Goal: Information Seeking & Learning: Learn about a topic

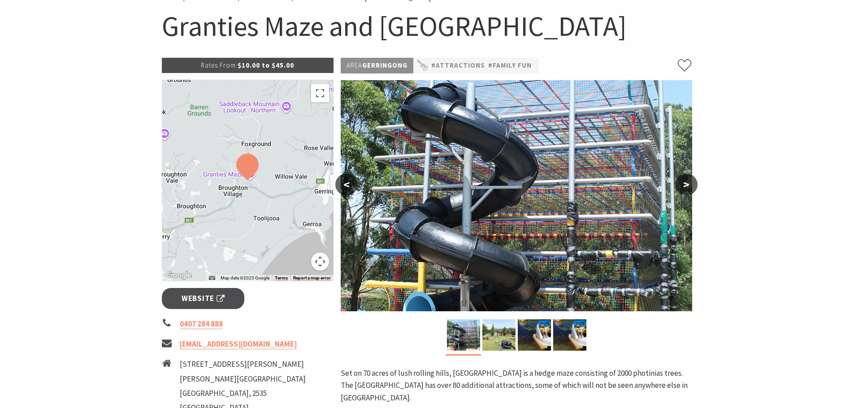
scroll to position [90, 0]
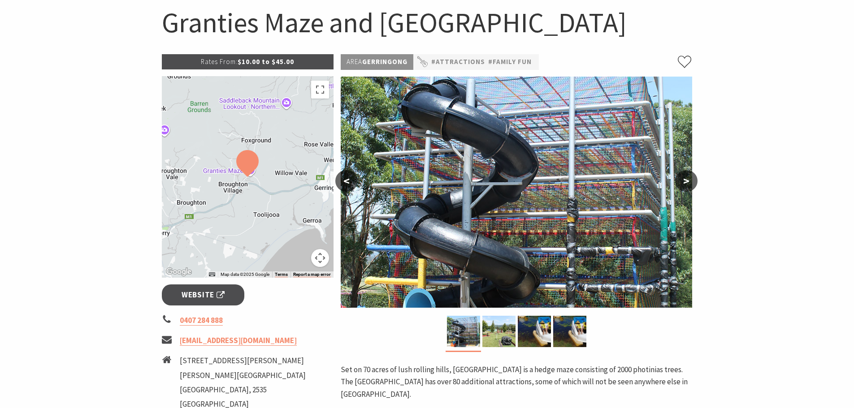
click at [686, 176] on button ">" at bounding box center [686, 181] width 22 height 22
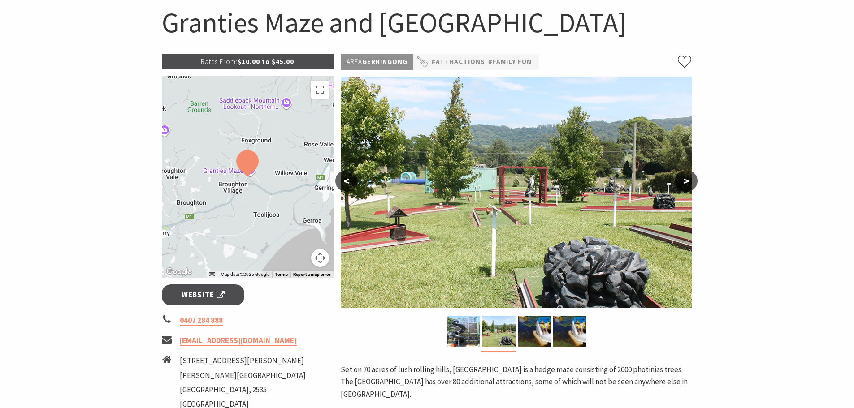
click at [686, 176] on button ">" at bounding box center [686, 181] width 22 height 22
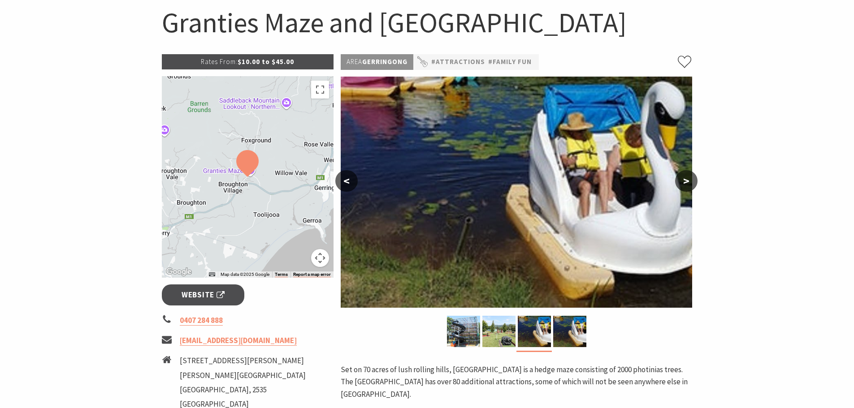
click at [686, 176] on button ">" at bounding box center [686, 181] width 22 height 22
click at [687, 177] on button ">" at bounding box center [686, 181] width 22 height 22
click at [348, 179] on button "<" at bounding box center [346, 181] width 22 height 22
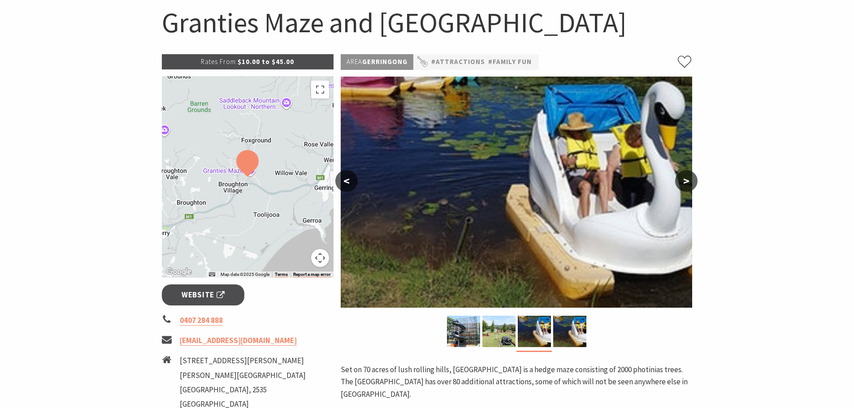
click at [348, 179] on button "<" at bounding box center [346, 181] width 22 height 22
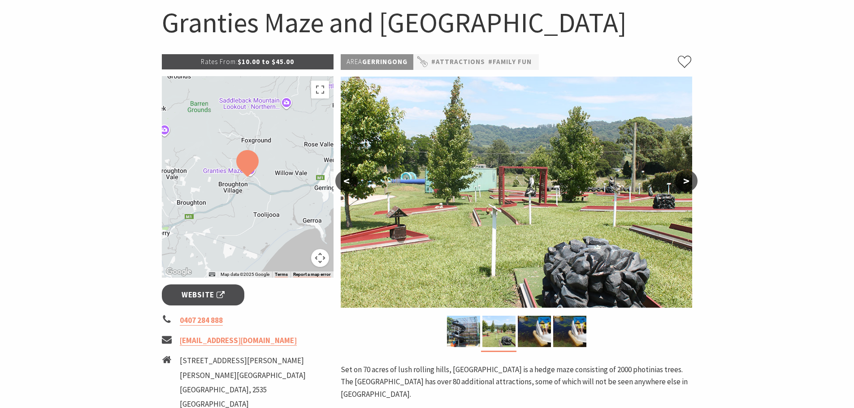
click at [348, 179] on button "<" at bounding box center [346, 181] width 22 height 22
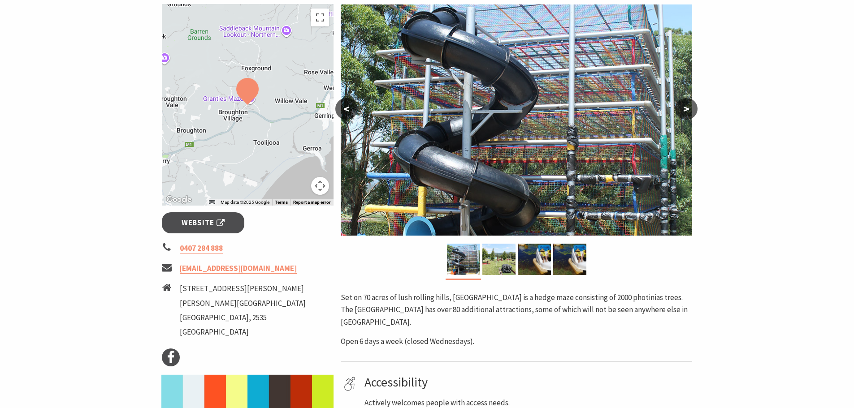
scroll to position [45, 0]
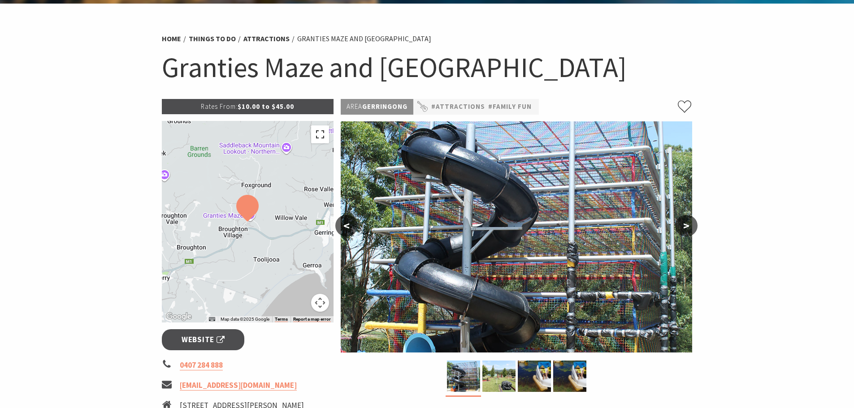
click at [319, 134] on button "Toggle fullscreen view" at bounding box center [320, 135] width 18 height 18
